Goal: Find specific page/section: Find specific page/section

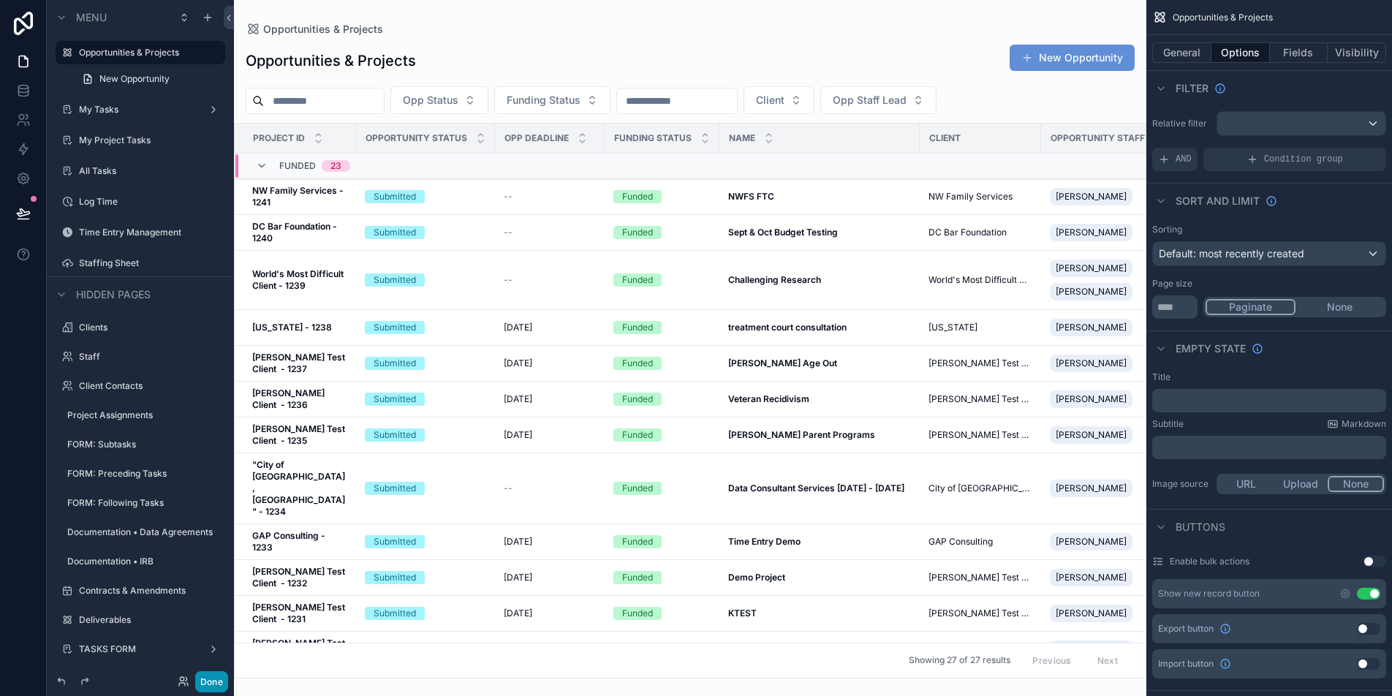
click at [218, 687] on button "Done" at bounding box center [211, 681] width 33 height 21
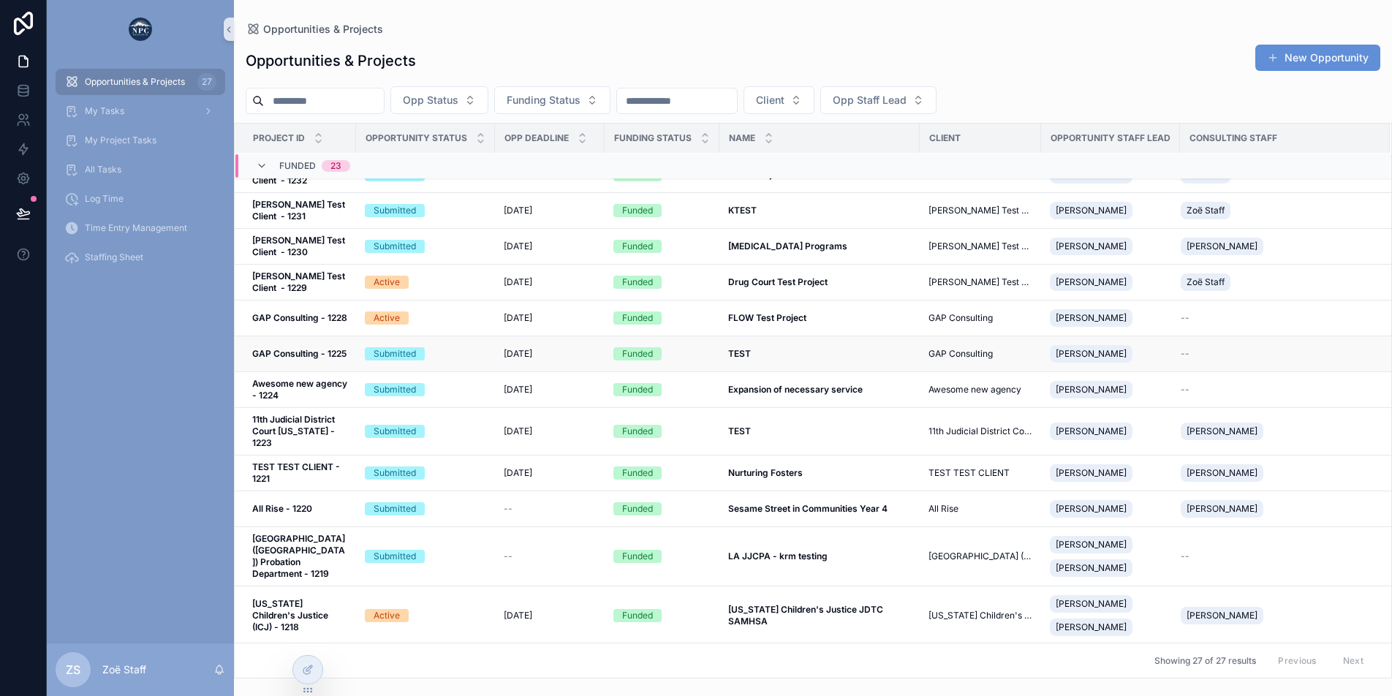
scroll to position [381, 0]
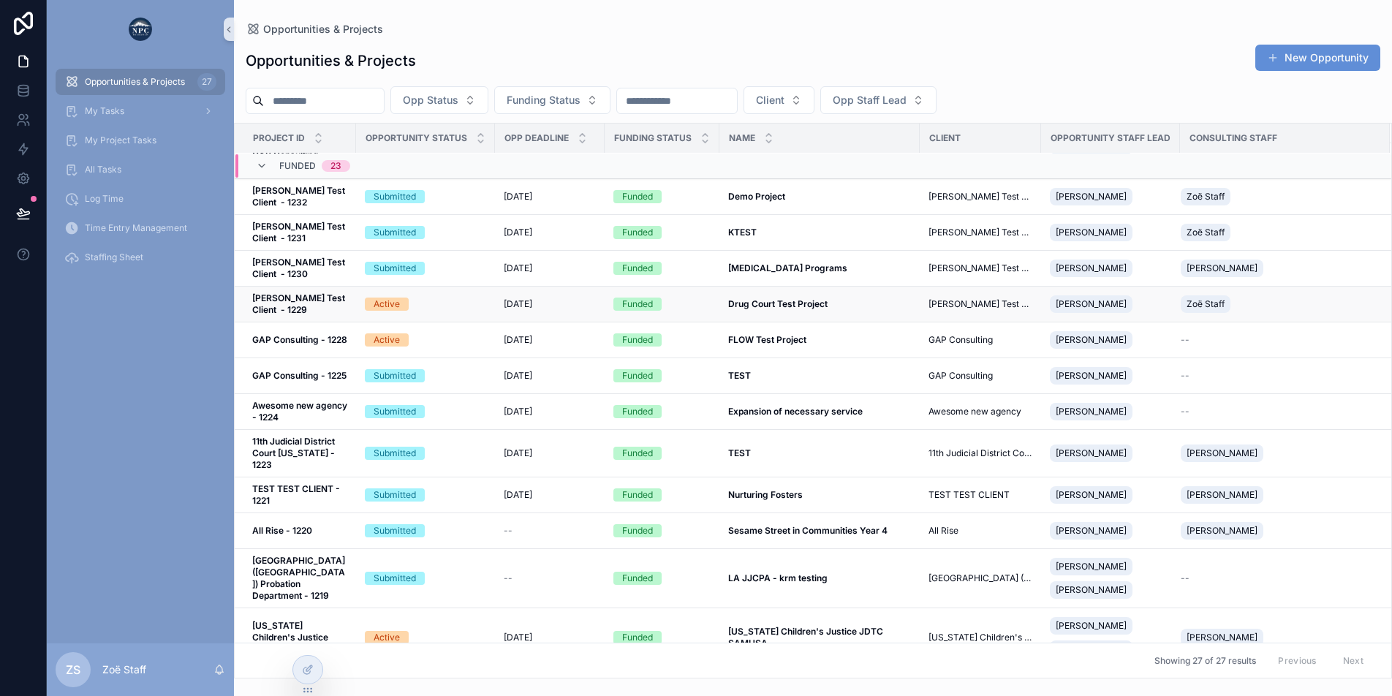
click at [572, 298] on div "[DATE] [DATE]" at bounding box center [550, 304] width 92 height 12
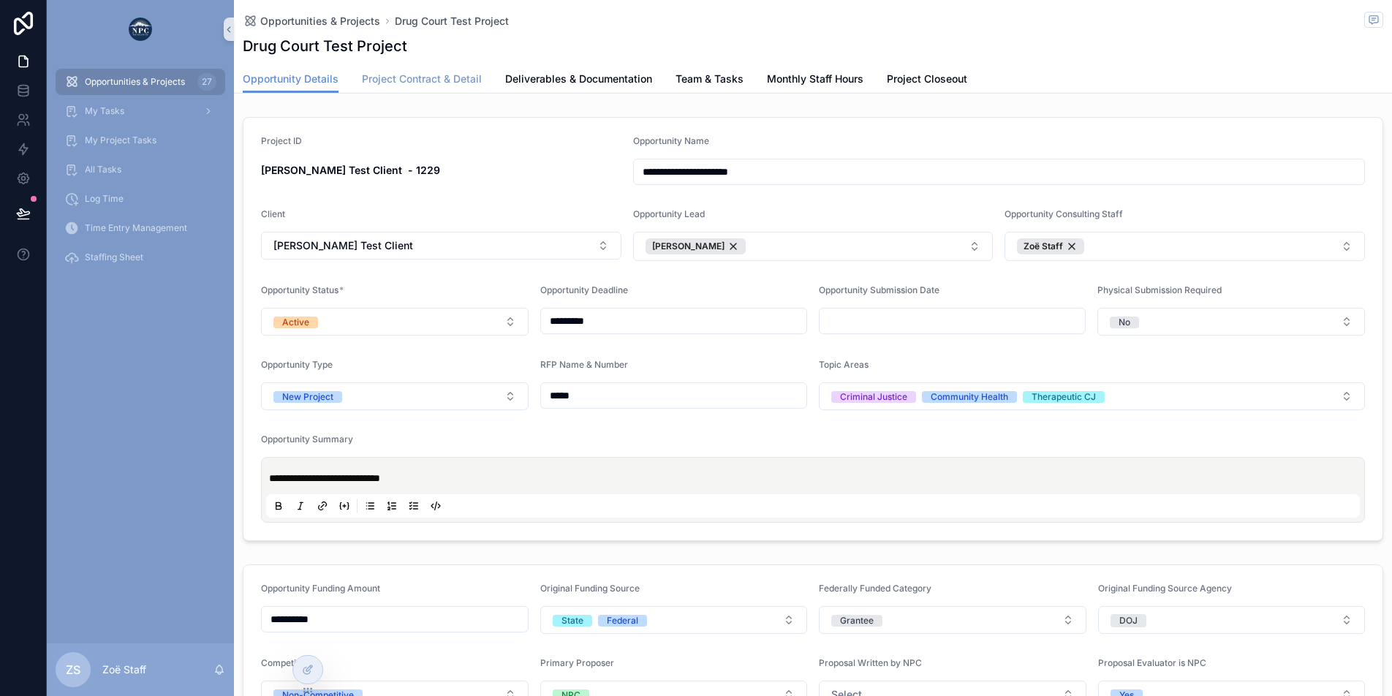
click at [425, 79] on span "Project Contract & Detail" at bounding box center [422, 79] width 120 height 15
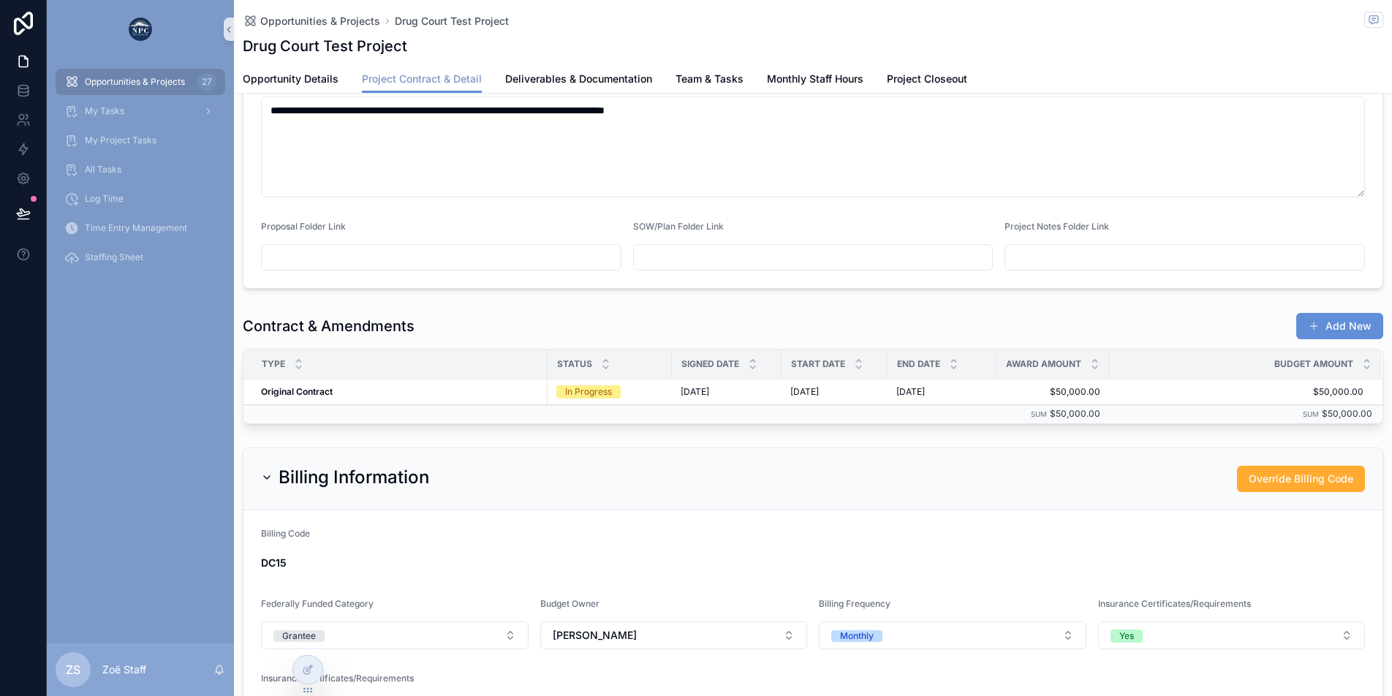
scroll to position [470, 0]
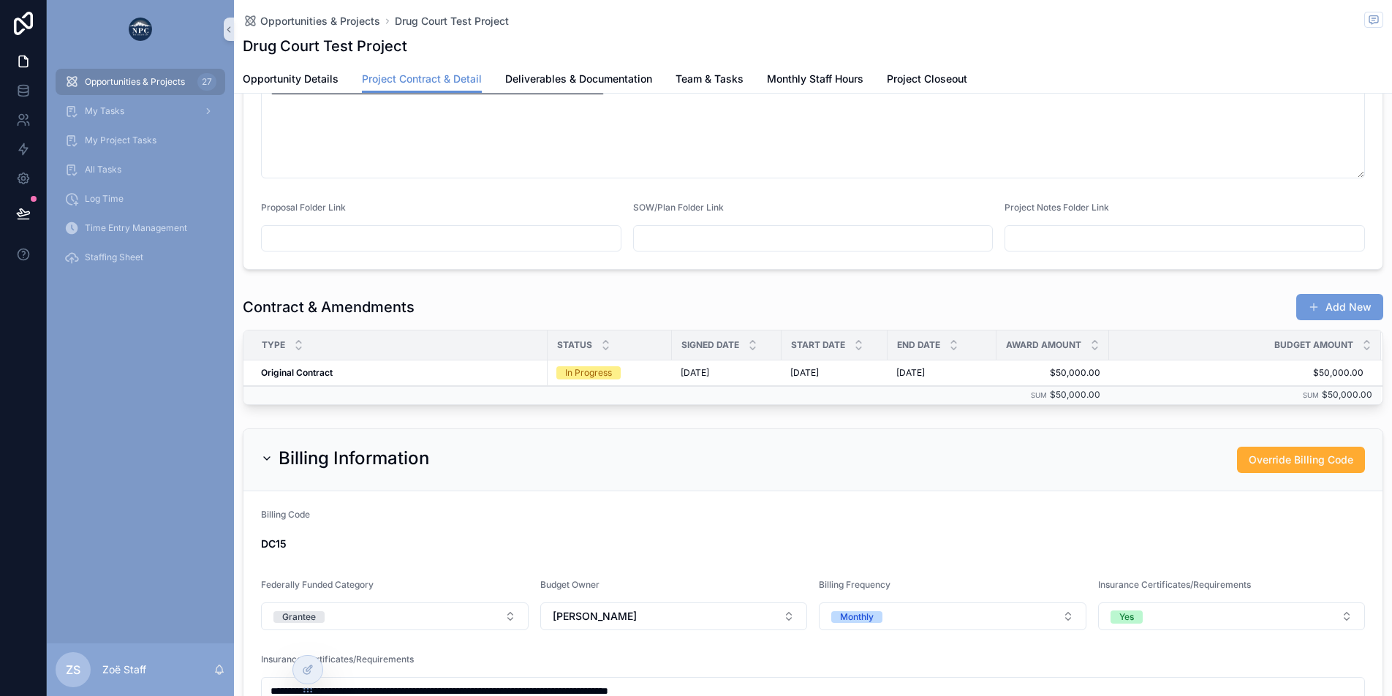
click at [1362, 295] on button "Add New" at bounding box center [1339, 307] width 87 height 26
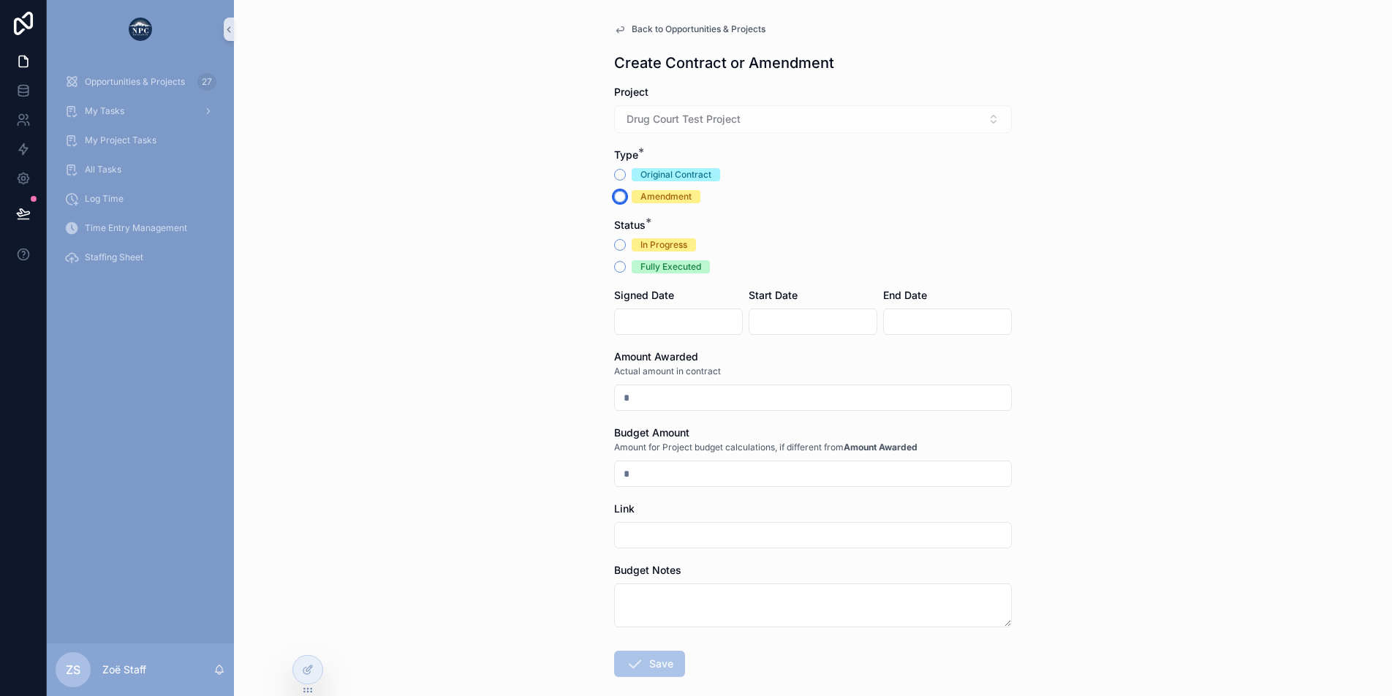
click at [617, 194] on button "Amendment" at bounding box center [620, 197] width 12 height 12
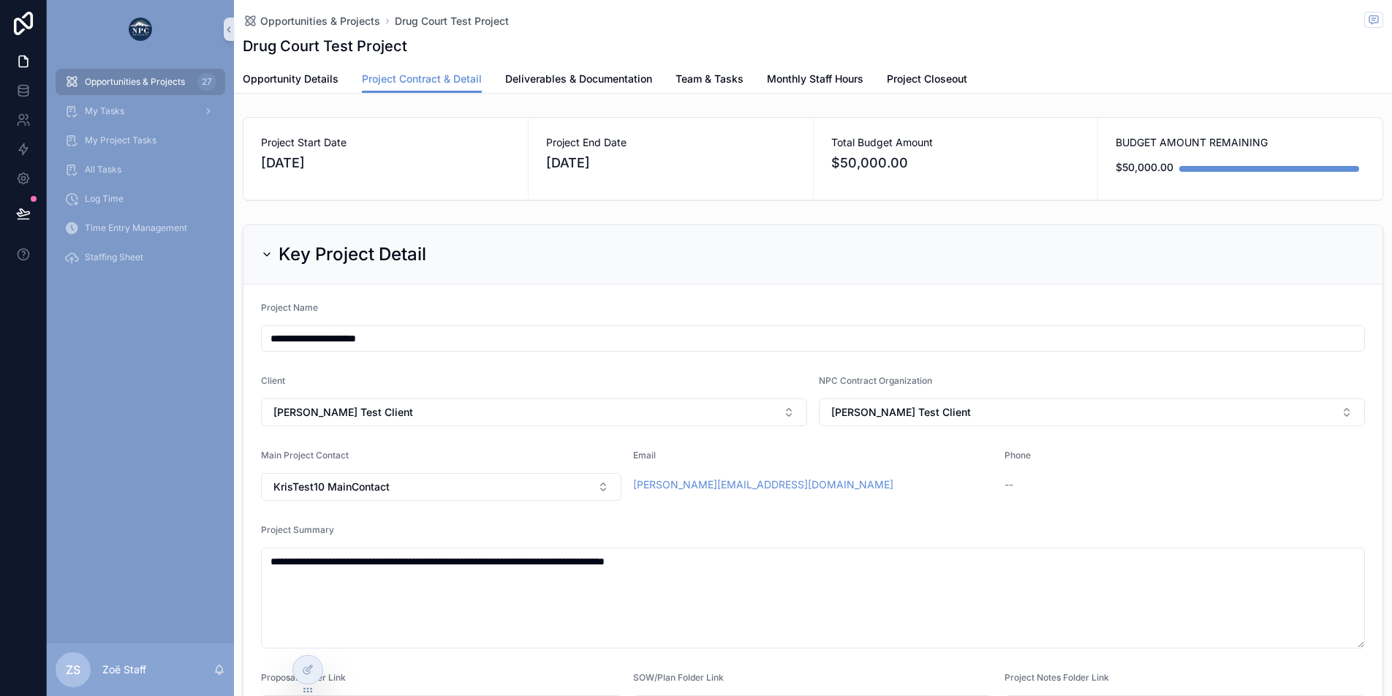
drag, startPoint x: 248, startPoint y: 158, endPoint x: 608, endPoint y: 160, distance: 359.7
click at [608, 160] on div "Project Start Date [DATE] Project End Date [DATE] Total Budget Amount $50,000.0…" at bounding box center [813, 159] width 1140 height 84
click at [723, 157] on span "[DATE]" at bounding box center [670, 163] width 249 height 20
click at [786, 86] on span "Monthly Staff Hours" at bounding box center [815, 79] width 97 height 15
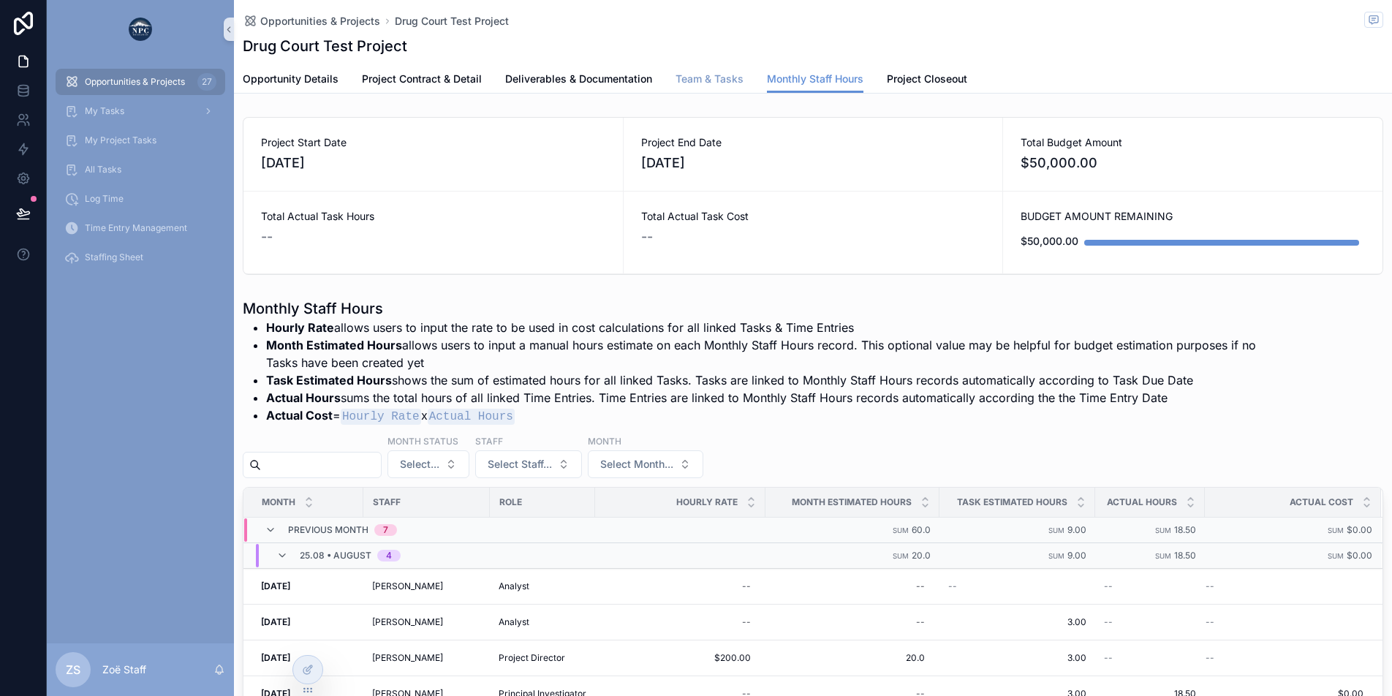
click at [700, 77] on span "Team & Tasks" at bounding box center [710, 79] width 68 height 15
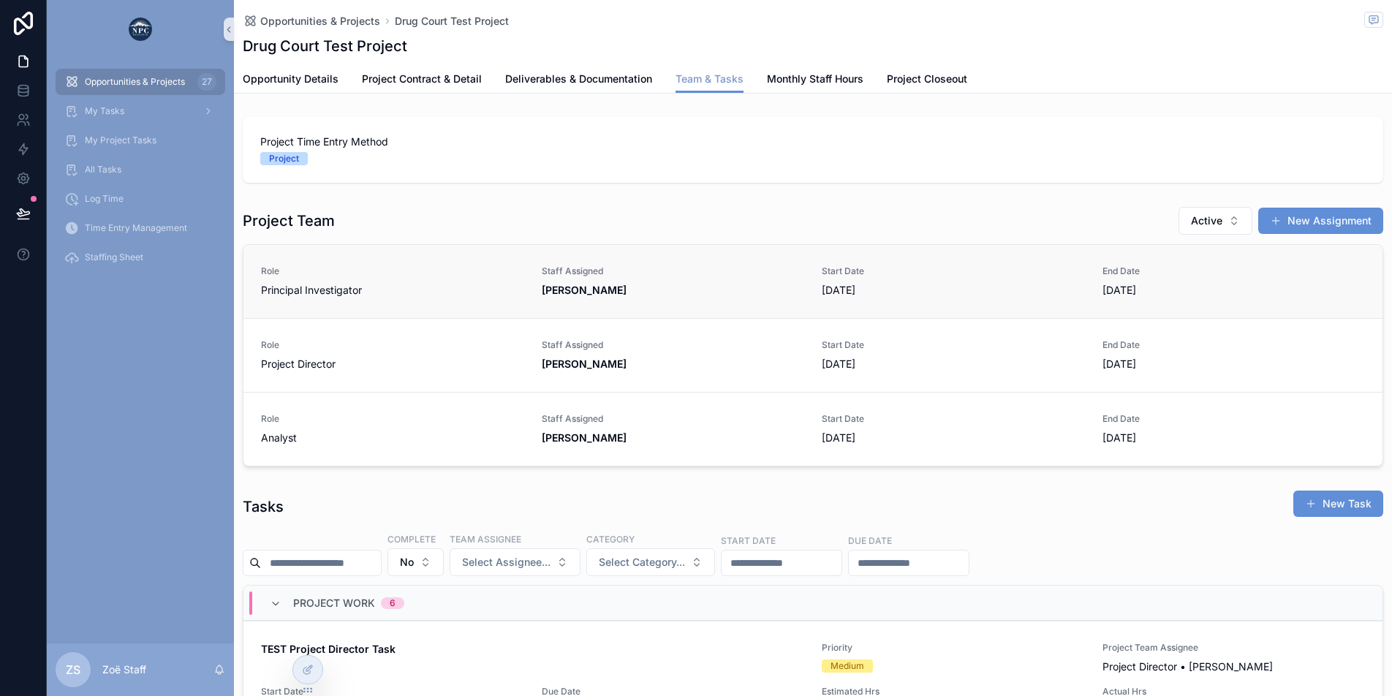
scroll to position [0, 1031]
click at [444, 426] on div "Role Analyst" at bounding box center [392, 429] width 263 height 32
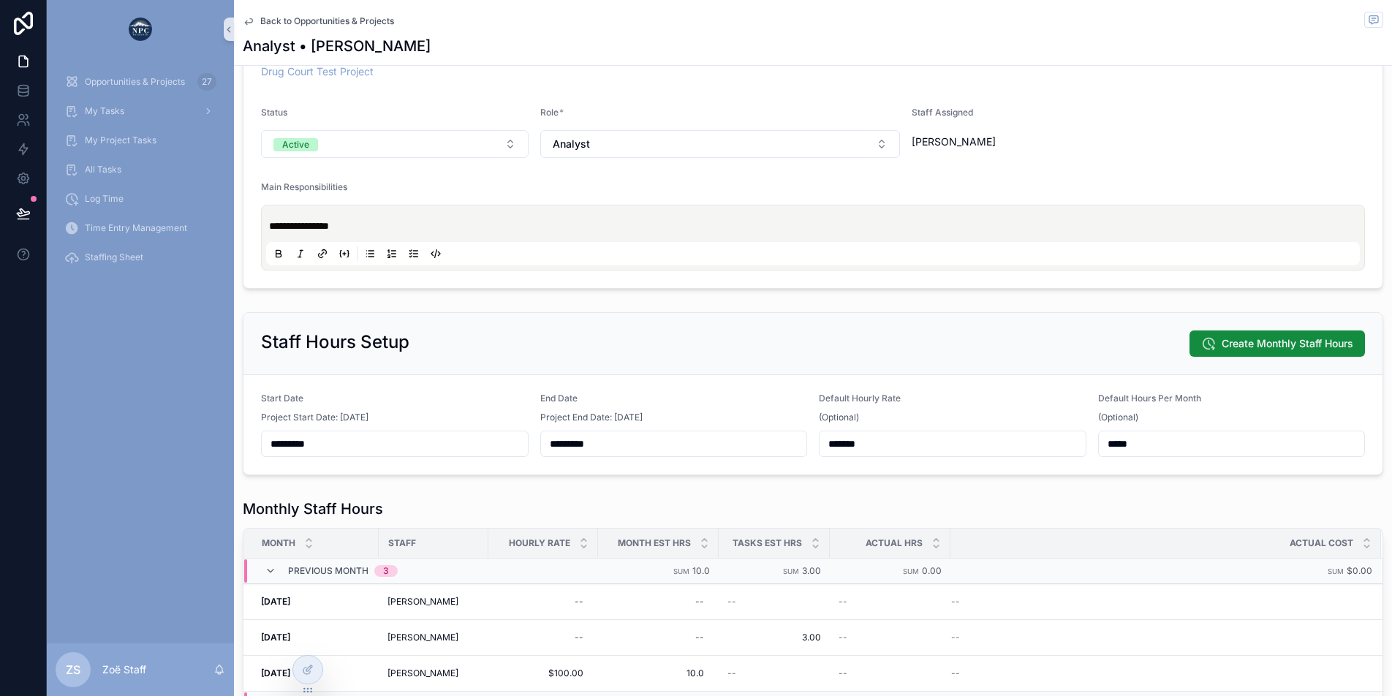
scroll to position [110, 0]
click at [268, 415] on span "Project Start Date: [DATE]" at bounding box center [314, 415] width 107 height 12
drag, startPoint x: 257, startPoint y: 416, endPoint x: 387, endPoint y: 418, distance: 130.1
click at [387, 418] on form "Start Date Project Start Date: [DATE] ********* End Date Project End Date: [DAT…" at bounding box center [812, 421] width 1139 height 99
drag, startPoint x: 542, startPoint y: 416, endPoint x: 709, endPoint y: 415, distance: 166.7
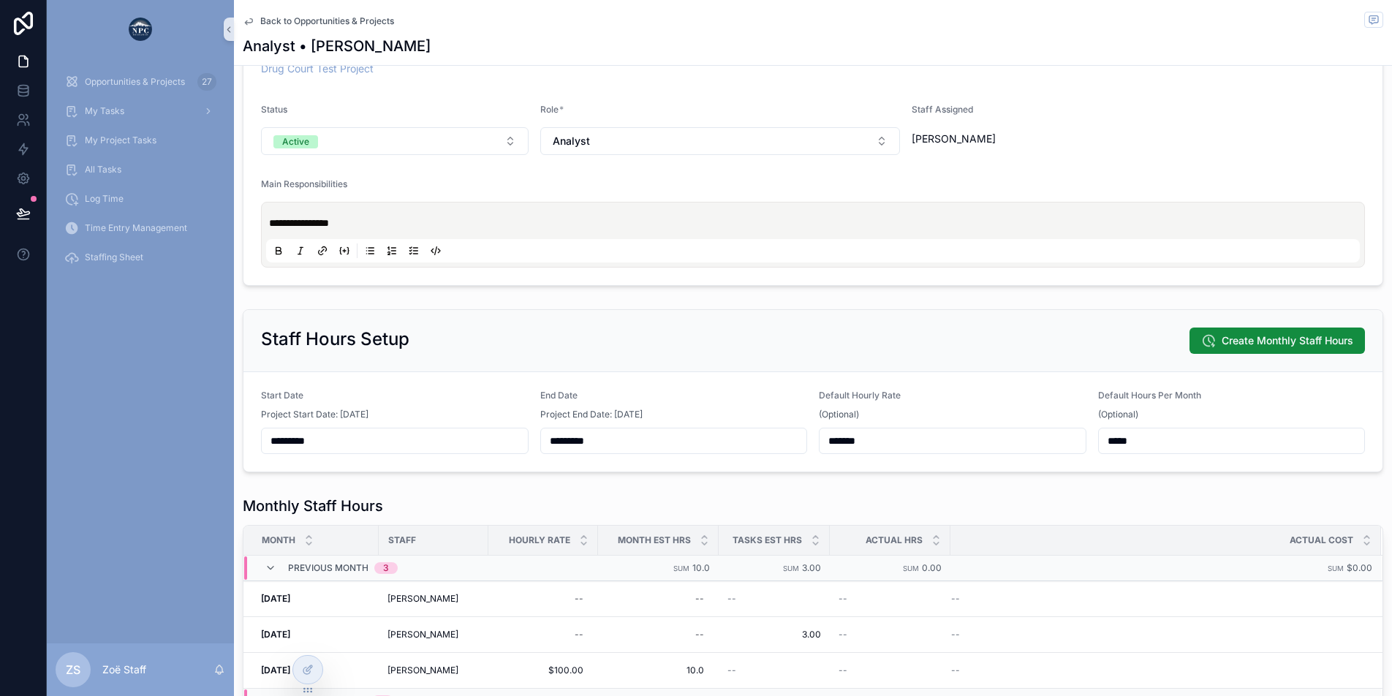
click at [709, 415] on div "Project End Date: [DATE]" at bounding box center [674, 414] width 268 height 15
click at [390, 442] on input "*********" at bounding box center [395, 441] width 266 height 20
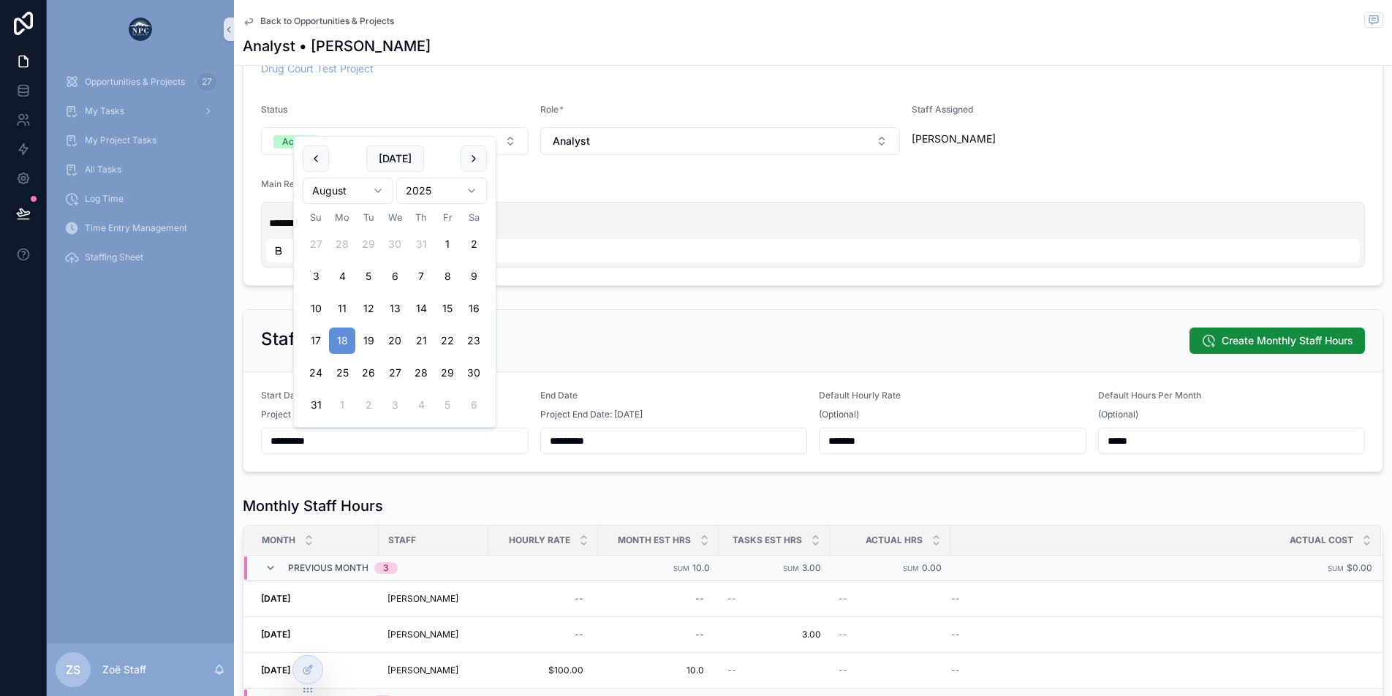
click at [599, 449] on input "*********" at bounding box center [674, 441] width 266 height 20
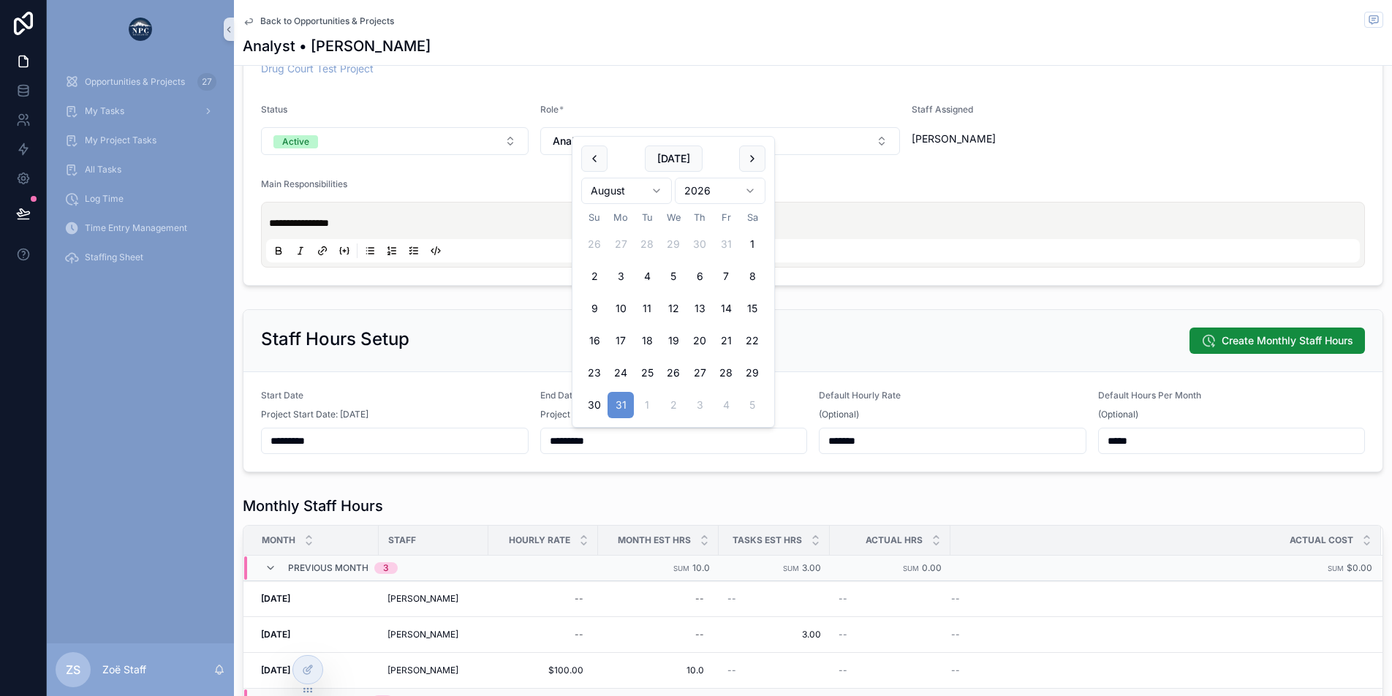
click at [485, 363] on div "Staff Hours Setup Create Monthly Staff Hours" at bounding box center [812, 341] width 1139 height 62
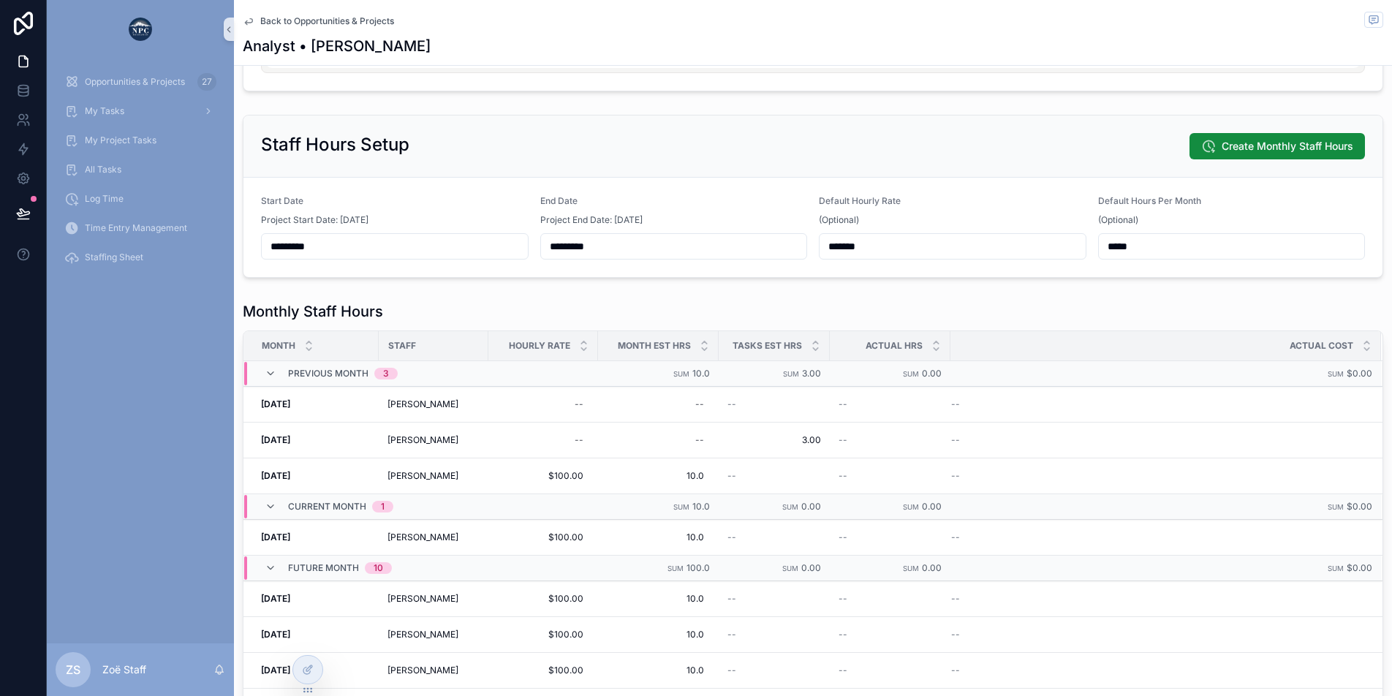
scroll to position [0, 0]
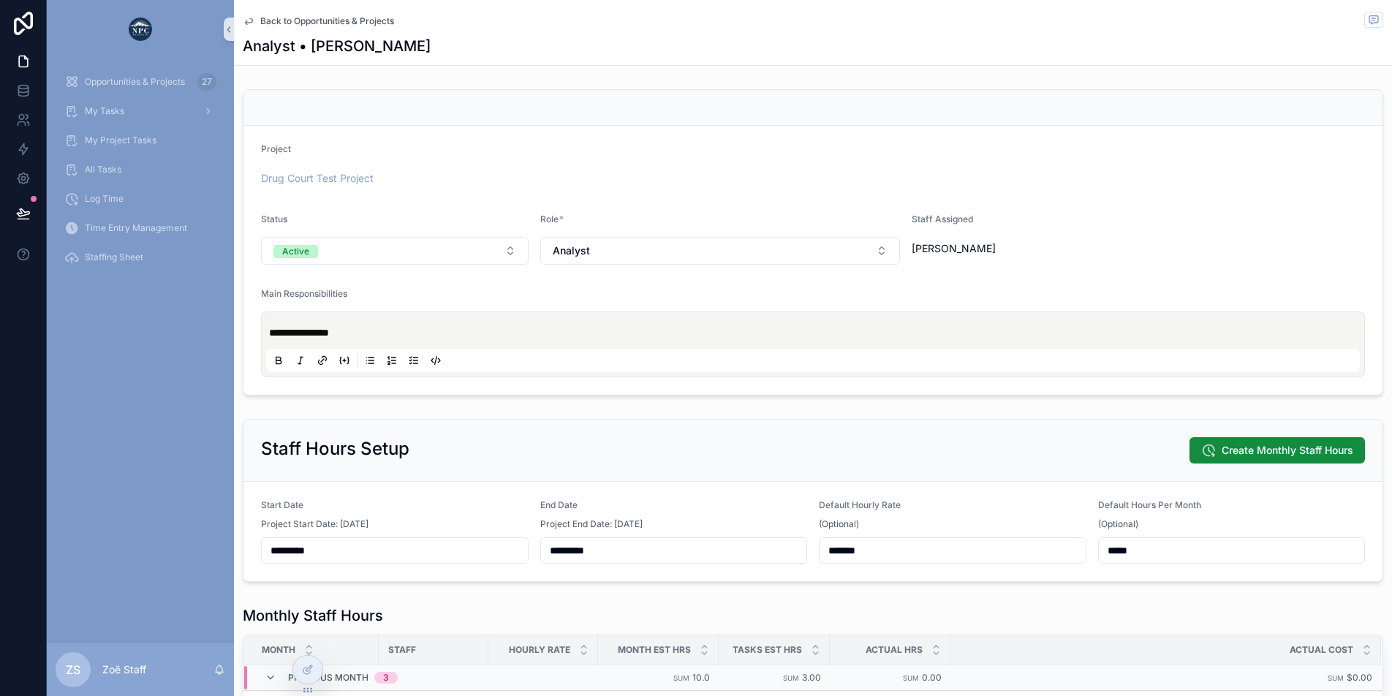
click at [281, 15] on span "Back to Opportunities & Projects" at bounding box center [327, 21] width 134 height 12
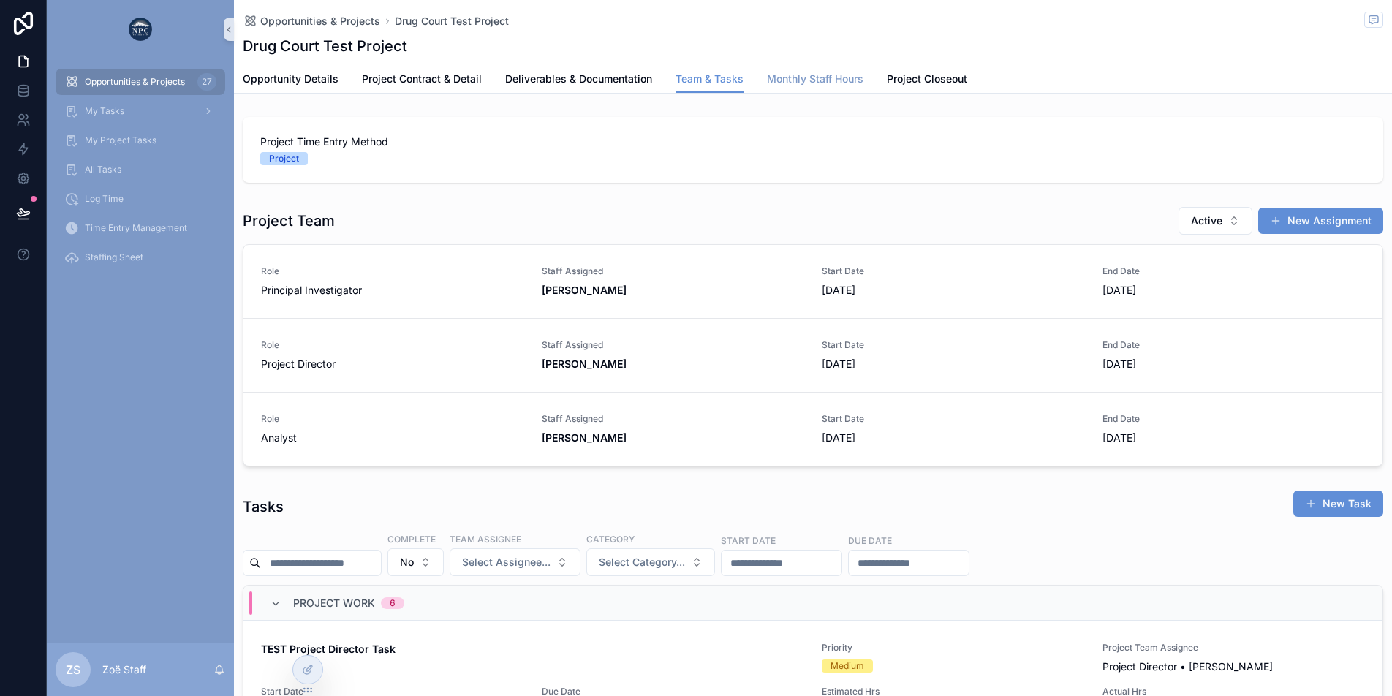
scroll to position [0, 1031]
click at [822, 72] on span "Monthly Staff Hours" at bounding box center [815, 79] width 97 height 15
